Goal: Navigation & Orientation: Find specific page/section

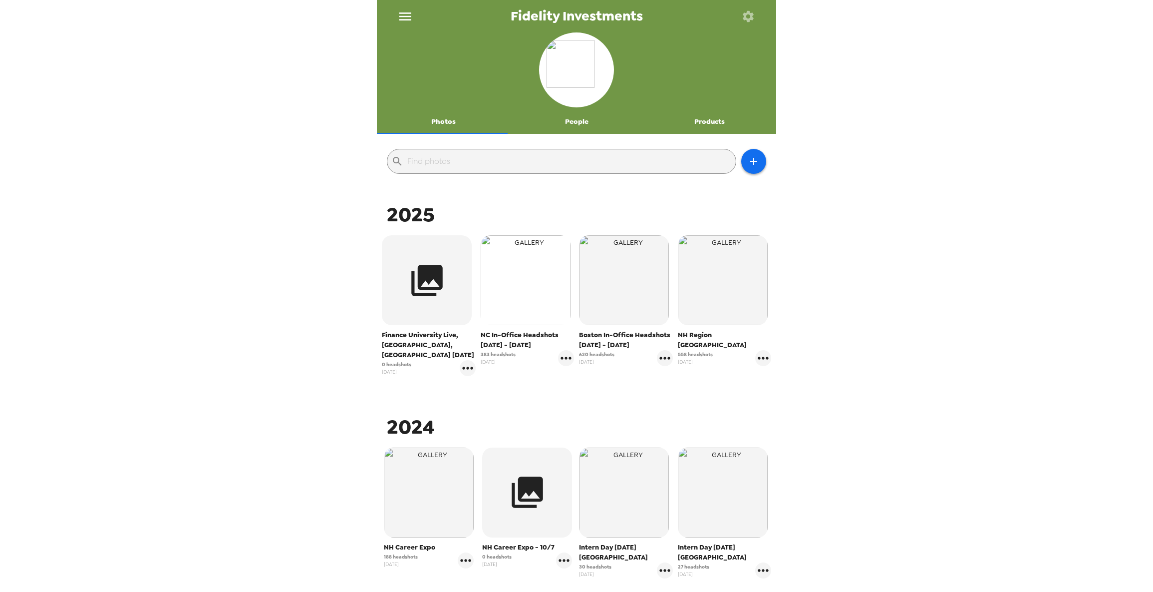
click at [508, 311] on img "button" at bounding box center [526, 280] width 90 height 90
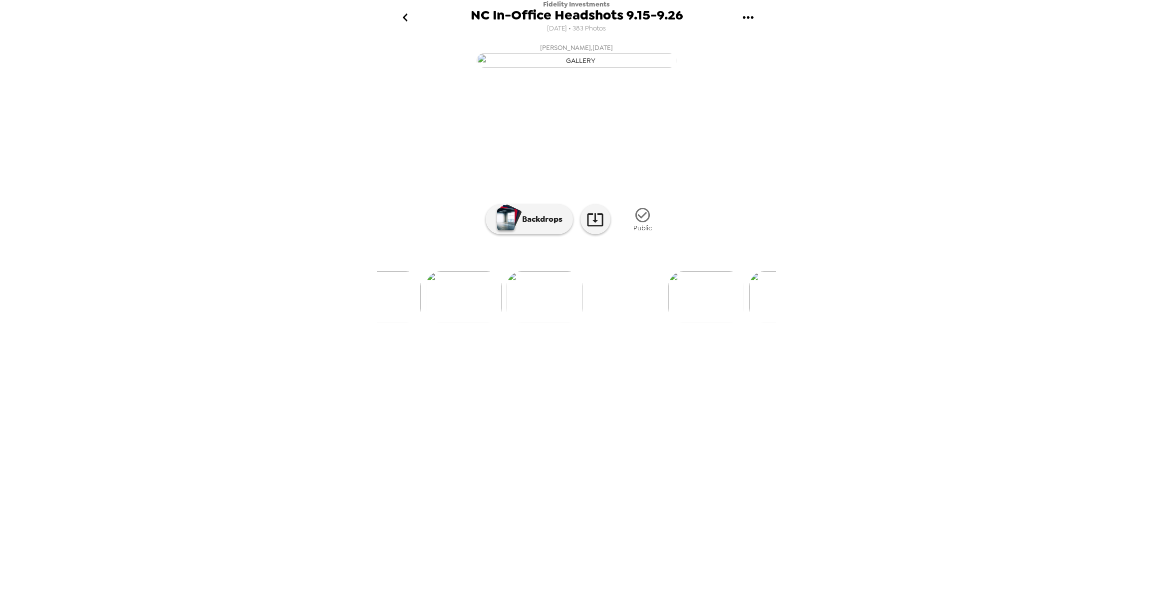
scroll to position [0, 5448]
click at [406, 12] on icon "go back" at bounding box center [405, 17] width 16 height 16
